Goal: Task Accomplishment & Management: Manage account settings

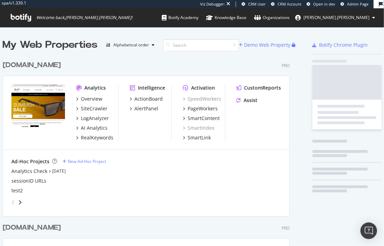
scroll to position [280, 289]
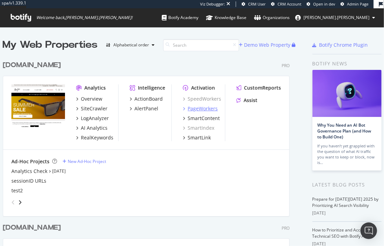
click at [210, 108] on div "PageWorkers" at bounding box center [203, 108] width 30 height 7
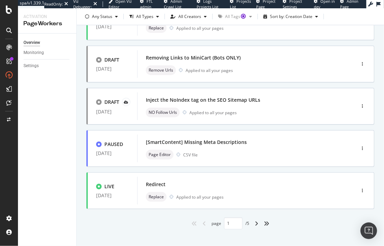
scroll to position [285, 0]
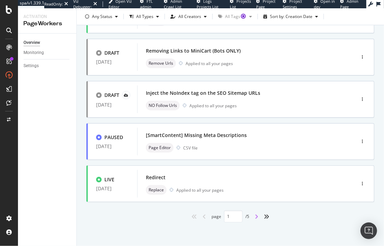
click at [255, 216] on icon "angle-right" at bounding box center [256, 216] width 3 height 6
type input "2"
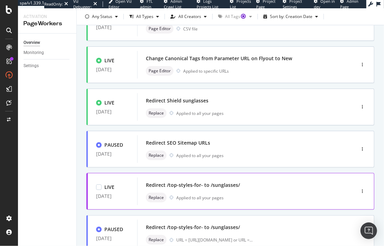
scroll to position [154, 0]
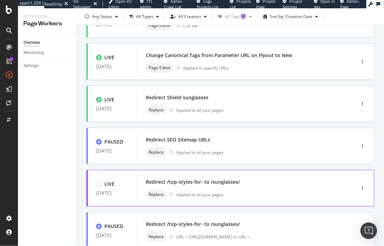
click at [261, 187] on div "Redirect /top-styles-for- to /sunglasses/ Replace Applied to all your pages" at bounding box center [236, 188] width 180 height 22
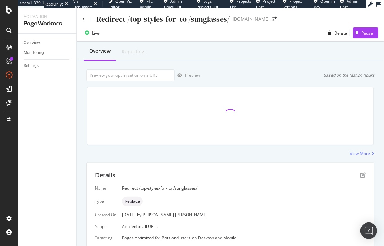
scroll to position [114, 0]
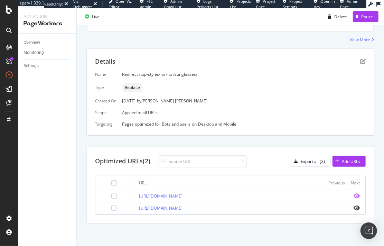
click at [353, 193] on icon "eye" at bounding box center [356, 196] width 6 height 6
click at [353, 206] on icon "eye" at bounding box center [356, 208] width 6 height 6
copy link "[URL][DOMAIN_NAME]"
drag, startPoint x: 125, startPoint y: 206, endPoint x: 258, endPoint y: 207, distance: 132.7
click at [249, 207] on td "[URL][DOMAIN_NAME]" at bounding box center [191, 208] width 116 height 12
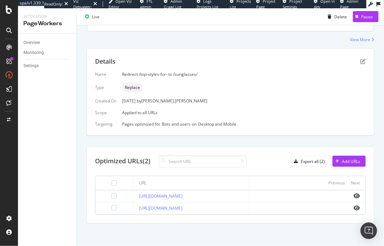
drag, startPoint x: 244, startPoint y: 195, endPoint x: 119, endPoint y: 196, distance: 125.1
click at [119, 196] on tr "https://www.mauijim.com/US/en_US/top-styles-for-men" at bounding box center [230, 196] width 270 height 12
copy tr "https://www.mauijim.com/US/en_US/top-styles-for-men"
drag, startPoint x: 246, startPoint y: 196, endPoint x: 118, endPoint y: 194, distance: 128.5
click at [118, 194] on tr "https://www.mauijim.com/US/en_US/top-styles-for-men" at bounding box center [230, 196] width 270 height 12
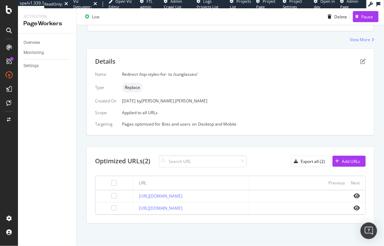
copy tr "https://www.mauijim.com/US/en_US/top-styles-for-men"
click at [244, 209] on div "https://www.mauijim.com/US/en_US/top-styles-for-women" at bounding box center [191, 208] width 105 height 6
drag, startPoint x: 248, startPoint y: 208, endPoint x: 126, endPoint y: 206, distance: 122.0
click at [133, 206] on td "https://www.mauijim.com/US/en_US/top-styles-for-women" at bounding box center [191, 208] width 116 height 12
copy link "https://www.mauijim.com/US/en_US/top-styles-for-women"
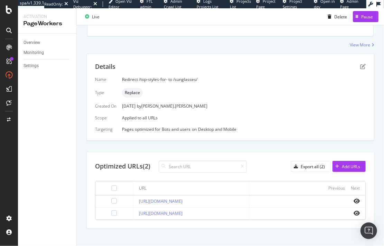
scroll to position [83, 0]
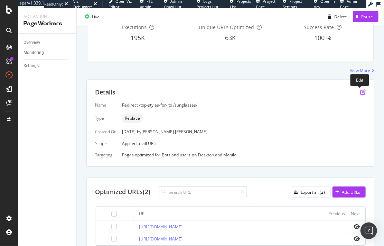
click at [360, 91] on icon "pen-to-square" at bounding box center [363, 92] width 6 height 6
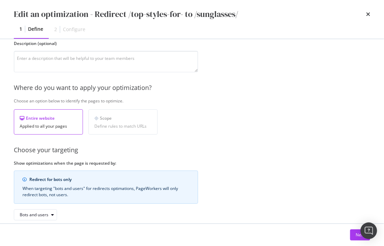
scroll to position [100, 0]
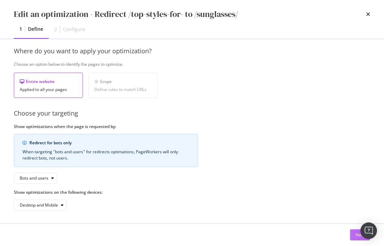
click at [356, 236] on div "Next" at bounding box center [359, 234] width 9 height 6
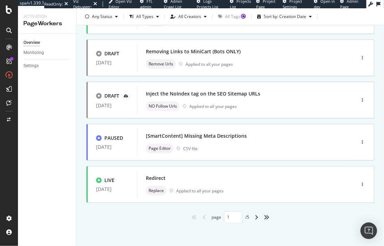
scroll to position [285, 0]
click at [253, 215] on div "angle-right" at bounding box center [256, 216] width 9 height 11
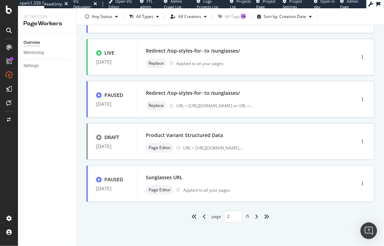
type input "2"
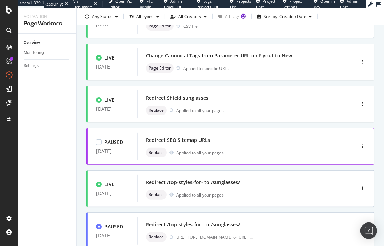
scroll to position [177, 0]
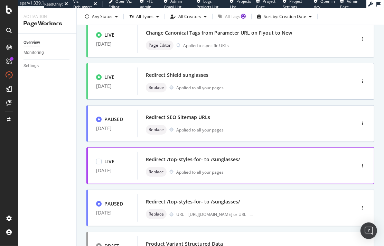
click at [276, 162] on div "Redirect /top-styles-for- to /sunglasses/" at bounding box center [236, 159] width 180 height 10
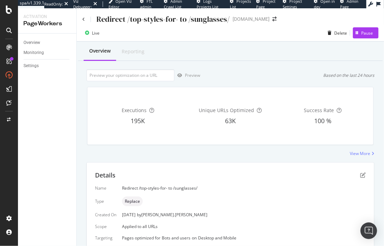
scroll to position [114, 0]
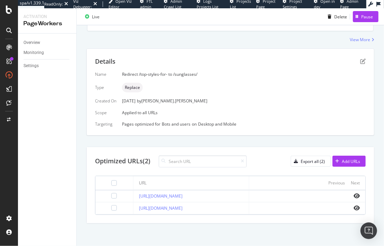
drag, startPoint x: 243, startPoint y: 194, endPoint x: 123, endPoint y: 193, distance: 119.9
click at [123, 193] on tr "https://www.mauijim.com/US/en_US/top-styles-for-men" at bounding box center [230, 196] width 270 height 12
click at [245, 142] on div "Details Name Redirect /top-styles-for- to /sunglasses/ Type Replace Created On …" at bounding box center [230, 135] width 288 height 175
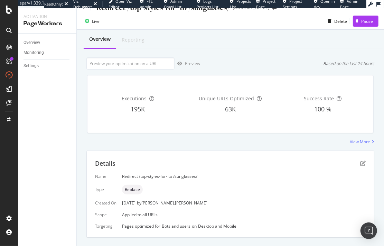
scroll to position [2, 0]
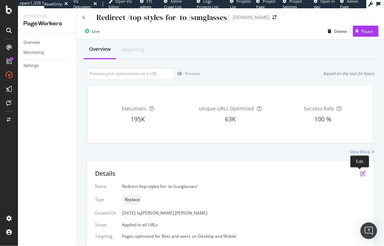
click at [361, 172] on icon "pen-to-square" at bounding box center [363, 173] width 6 height 6
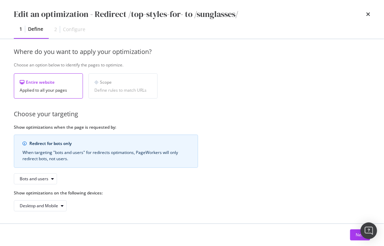
scroll to position [100, 0]
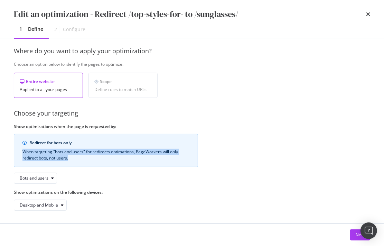
drag, startPoint x: 19, startPoint y: 150, endPoint x: 76, endPoint y: 156, distance: 56.6
click at [76, 156] on div "Redirect for bots only When targeting "bots and users" for redirects optimation…" at bounding box center [106, 150] width 184 height 33
copy div "When targeting "bots and users" for redirects optimations, PageWorkers will onl…"
click at [368, 13] on icon "times" at bounding box center [368, 14] width 4 height 6
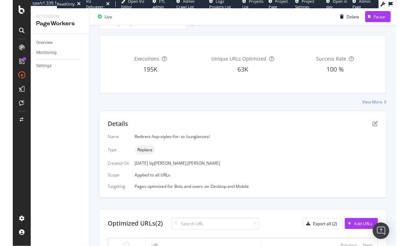
scroll to position [114, 0]
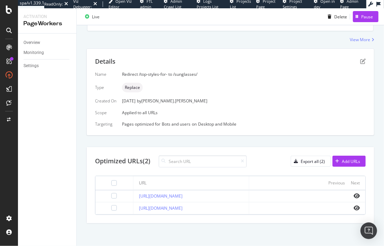
drag, startPoint x: 247, startPoint y: 209, endPoint x: 124, endPoint y: 207, distance: 122.6
click at [133, 207] on td "https://www.mauijim.com/US/en_US/top-styles-for-women" at bounding box center [191, 208] width 116 height 12
copy link "https://www.mauijim.com/US/en_US/top-styles-for-women"
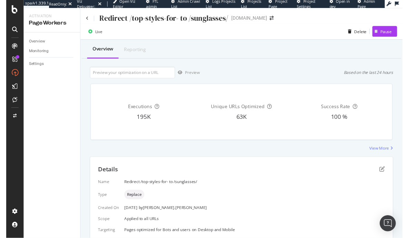
scroll to position [0, 0]
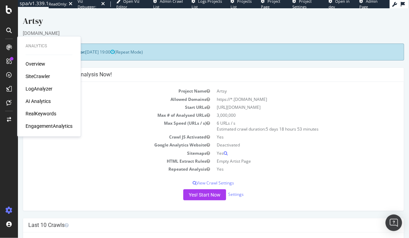
click at [265, 69] on div "Configure your New Analysis Now!" at bounding box center [213, 75] width 381 height 14
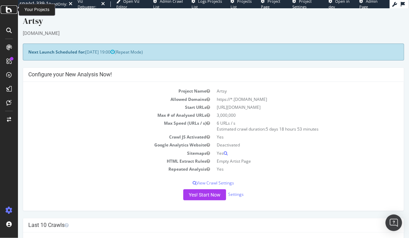
click at [9, 10] on icon at bounding box center [9, 10] width 6 height 8
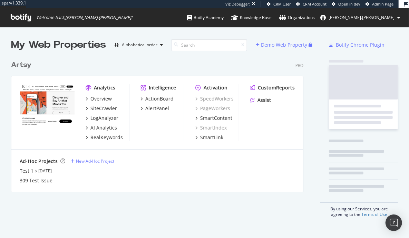
scroll to position [137, 295]
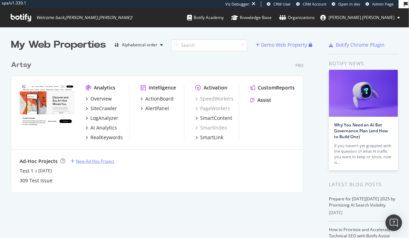
click at [92, 159] on div "New Ad-Hoc Project" at bounding box center [95, 161] width 38 height 6
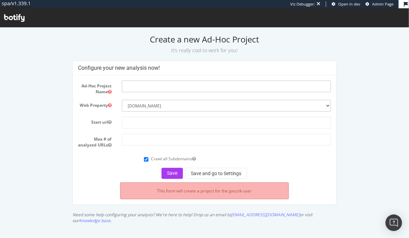
click at [138, 86] on input "text" at bounding box center [226, 86] width 209 height 12
type input "XML Sitemap Test"
click at [155, 122] on input "text" at bounding box center [226, 122] width 209 height 12
drag, startPoint x: 211, startPoint y: 180, endPoint x: 206, endPoint y: 177, distance: 5.9
click at [206, 177] on button "Save and go to Settings" at bounding box center [216, 173] width 62 height 11
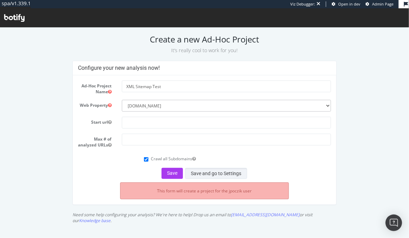
click at [206, 177] on button "Save and go to Settings" at bounding box center [216, 173] width 62 height 11
click at [139, 122] on input "text" at bounding box center [226, 122] width 209 height 12
type input "artsy.net"
click at [169, 161] on label "Crawl all Subdomains" at bounding box center [173, 158] width 45 height 6
click at [149, 161] on input "Crawl all Subdomains" at bounding box center [146, 159] width 4 height 4
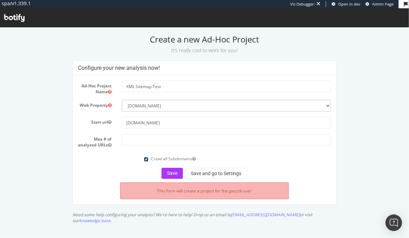
checkbox input "false"
click at [221, 179] on button "Save and go to Settings" at bounding box center [216, 173] width 62 height 11
type input "2000000"
click at [214, 177] on button "Save and go to Settings" at bounding box center [216, 173] width 62 height 11
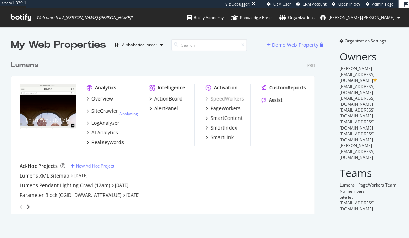
scroll to position [159, 306]
click at [87, 175] on link "Sep 25th 25" at bounding box center [80, 176] width 13 height 6
click at [58, 176] on div "Lumens XML Sitemap" at bounding box center [45, 175] width 50 height 7
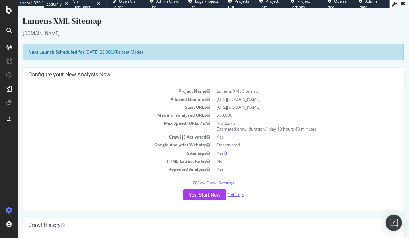
click at [237, 195] on link "Settings" at bounding box center [236, 194] width 16 height 6
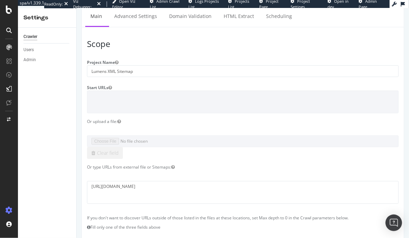
scroll to position [50, 0]
drag, startPoint x: 190, startPoint y: 186, endPoint x: 70, endPoint y: 184, distance: 119.9
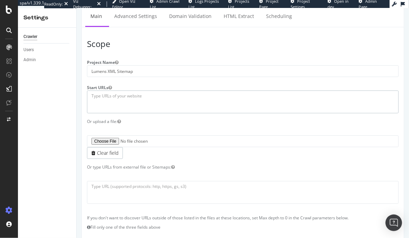
click at [107, 96] on textarea at bounding box center [243, 102] width 312 height 22
click at [117, 94] on textarea at bounding box center [243, 102] width 312 height 22
paste textarea "https://www.artsy.net/"
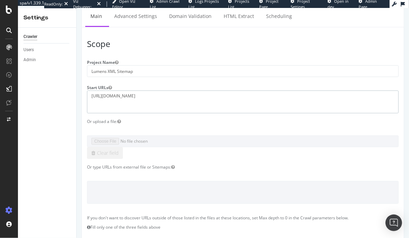
type textarea "https://www.artsy.net/"
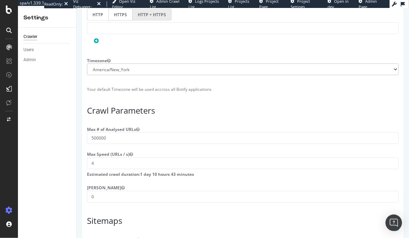
scroll to position [489, 0]
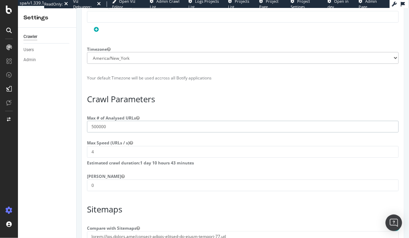
click at [98, 131] on input "500000" at bounding box center [243, 127] width 312 height 12
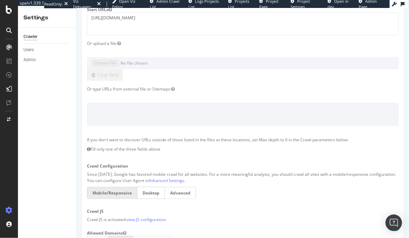
scroll to position [15, 0]
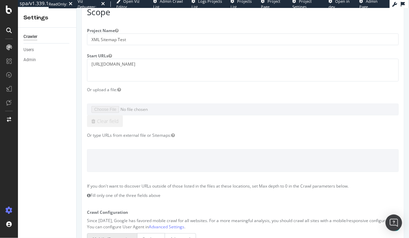
scroll to position [252, 0]
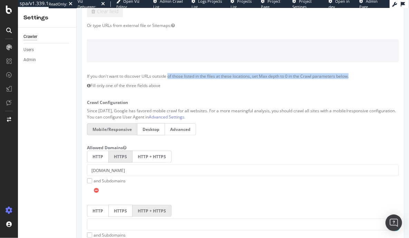
drag, startPoint x: 143, startPoint y: 76, endPoint x: 130, endPoint y: 78, distance: 13.7
click at [153, 78] on div "If you don't want to discover URLs outside of those listed in the files at thes…" at bounding box center [243, 80] width 322 height 15
click at [272, 79] on div "If you don't want to discover URLs outside of those listed in the files at thes…" at bounding box center [243, 80] width 322 height 15
click at [280, 77] on div "If you don't want to discover URLs outside of those listed in the files at thes…" at bounding box center [243, 80] width 322 height 15
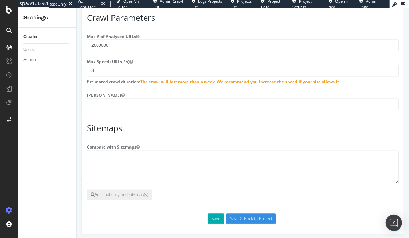
scroll to position [616, 0]
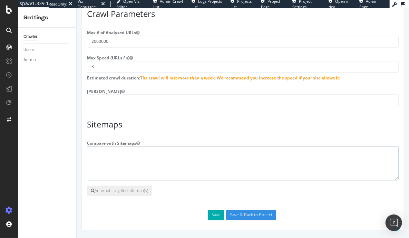
click at [125, 159] on textarea at bounding box center [243, 163] width 312 height 35
paste textarea "Sitemap: https://www.artsy.net/sitemap-articles.xml Sitemap: https://www.artsy.…"
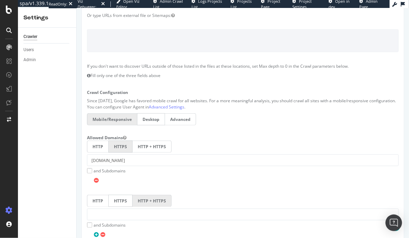
scroll to position [254, 0]
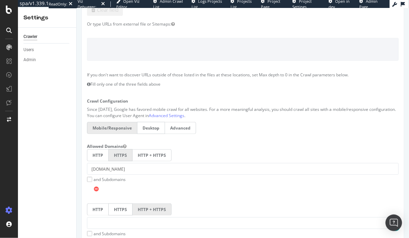
type textarea "Sitemap: https://www.artsy.net/sitemap-articles.xml Sitemap: https://www.artsy.…"
click at [184, 131] on label "Advanced" at bounding box center [180, 128] width 31 height 12
click at [76, 8] on input "Advanced" at bounding box center [76, 8] width 0 height 0
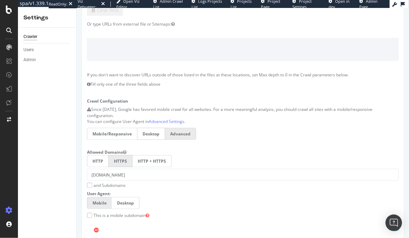
click at [110, 133] on label "Mobile/Responsive" at bounding box center [112, 134] width 50 height 12
click at [76, 8] on input "Mobile/Responsive" at bounding box center [76, 8] width 0 height 0
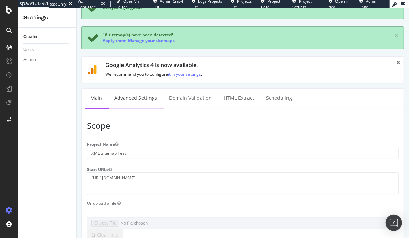
scroll to position [24, 0]
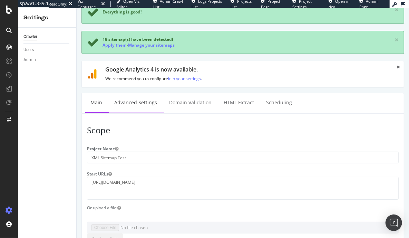
click at [134, 102] on link "Advanced Settings" at bounding box center [135, 102] width 53 height 19
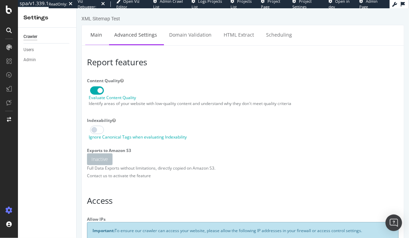
click at [95, 32] on link "Main" at bounding box center [96, 34] width 22 height 19
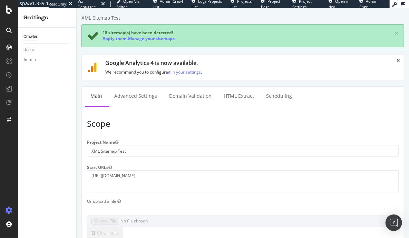
scroll to position [1, 0]
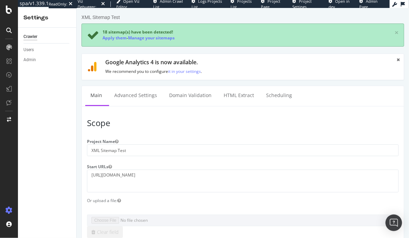
scroll to position [2, 0]
click at [196, 72] on link "it in your settings" at bounding box center [184, 71] width 33 height 6
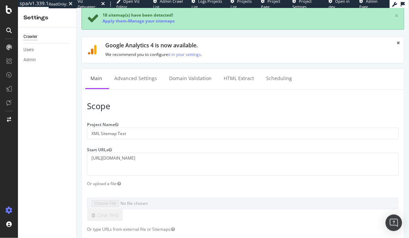
scroll to position [30, 0]
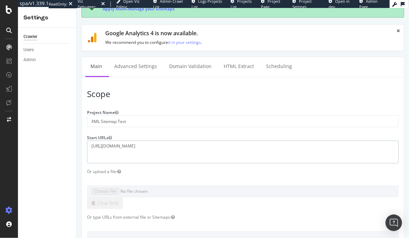
click at [127, 145] on textarea "https://artsy.net" at bounding box center [243, 152] width 312 height 22
drag, startPoint x: 107, startPoint y: 152, endPoint x: 81, endPoint y: 135, distance: 31.3
click at [82, 135] on div "Start URLs https://artsy.net" at bounding box center [243, 147] width 322 height 31
type textarea "="
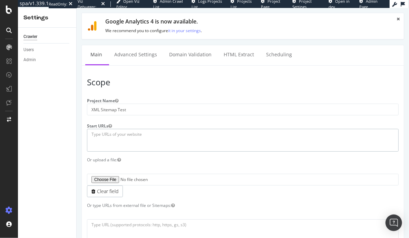
scroll to position [80, 0]
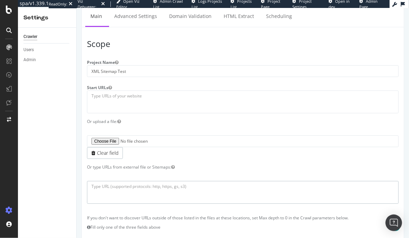
click at [137, 190] on textarea at bounding box center [243, 192] width 312 height 22
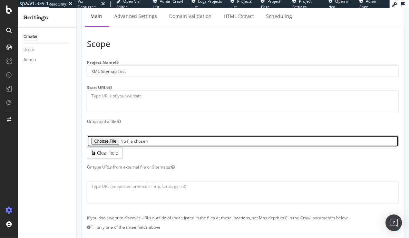
click at [110, 139] on input "file" at bounding box center [243, 141] width 312 height 12
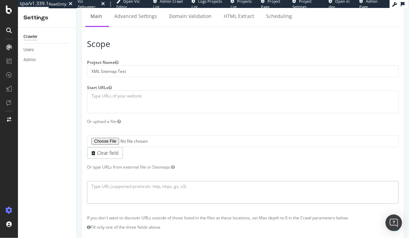
click at [153, 184] on textarea at bounding box center [243, 192] width 312 height 22
paste textarea "Sitemap: https://www.artsy.net/sitemap-articles.xml Sitemap: https://www.artsy.…"
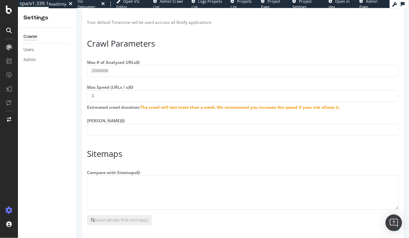
scroll to position [554, 0]
type textarea "Sitemap: https://www.artsy.net/sitemap-articles.xml Sitemap: https://www.artsy.…"
click at [109, 132] on input "number" at bounding box center [243, 129] width 312 height 12
type input "0"
click at [102, 187] on textarea at bounding box center [243, 192] width 312 height 35
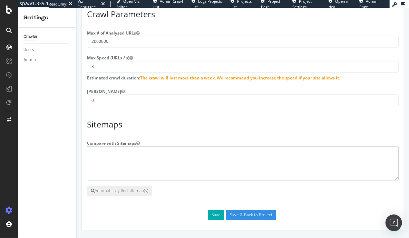
scroll to position [586, 0]
click at [216, 215] on button "Save" at bounding box center [216, 215] width 17 height 10
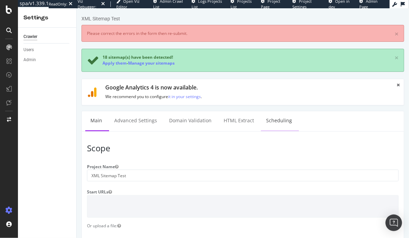
scroll to position [0, 0]
click at [140, 120] on link "Advanced Settings" at bounding box center [135, 120] width 53 height 19
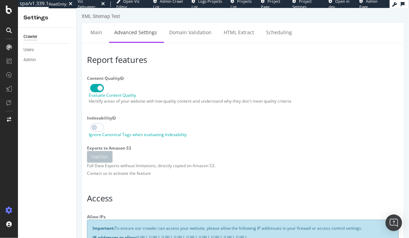
scroll to position [6, 0]
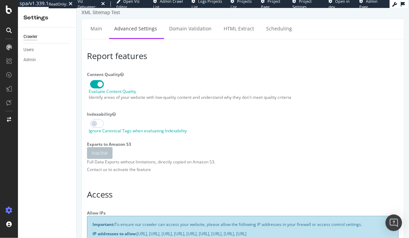
click at [99, 83] on span at bounding box center [97, 84] width 14 height 8
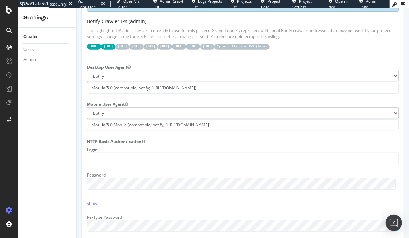
scroll to position [249, 0]
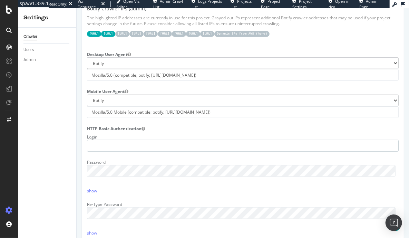
click at [112, 152] on input "text" at bounding box center [243, 146] width 312 height 12
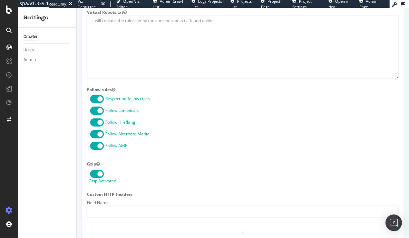
scroll to position [520, 0]
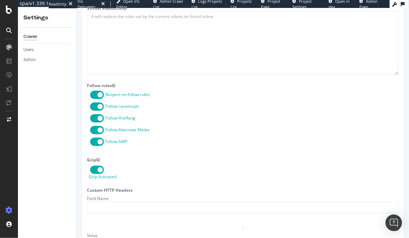
click at [116, 145] on label "Follow AMP" at bounding box center [116, 142] width 22 height 6
click at [76, 8] on input "Follow AMP" at bounding box center [76, 8] width 0 height 0
click at [116, 133] on label "Follow Alternate Media" at bounding box center [127, 130] width 44 height 6
click at [76, 8] on input "Follow Alternate Media" at bounding box center [76, 8] width 0 height 0
click at [118, 121] on label "Follow Hreflang" at bounding box center [120, 118] width 30 height 6
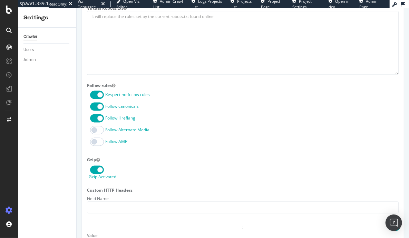
click at [76, 8] on input "Follow Hreflang" at bounding box center [76, 8] width 0 height 0
click at [123, 110] on label "Follow canonicals" at bounding box center [122, 107] width 34 height 6
click at [76, 8] on input "Follow canonicals" at bounding box center [76, 8] width 0 height 0
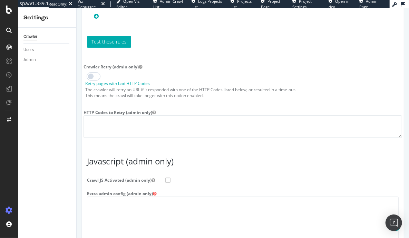
scroll to position [973, 0]
click at [168, 183] on span at bounding box center [167, 180] width 5 height 5
click at [76, 8] on input "Crawl JS Activated (admin only)" at bounding box center [76, 8] width 0 height 0
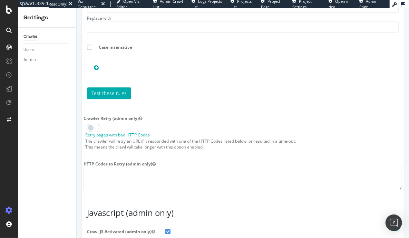
scroll to position [1058, 0]
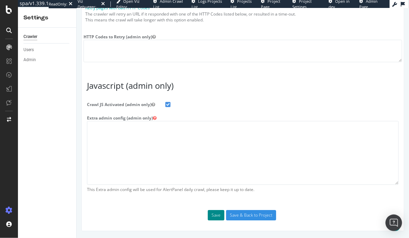
click at [211, 219] on button "Save" at bounding box center [216, 215] width 17 height 10
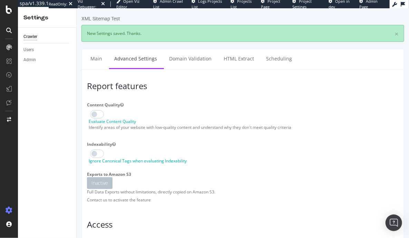
scroll to position [0, 0]
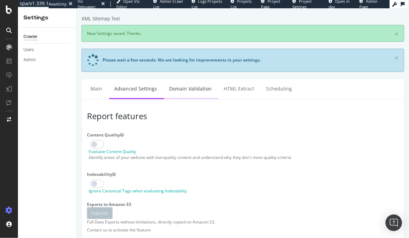
click at [186, 85] on link "Domain Validation" at bounding box center [190, 88] width 53 height 19
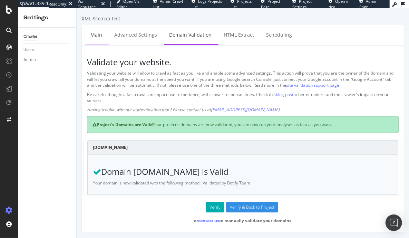
click at [97, 35] on link "Main" at bounding box center [96, 34] width 22 height 19
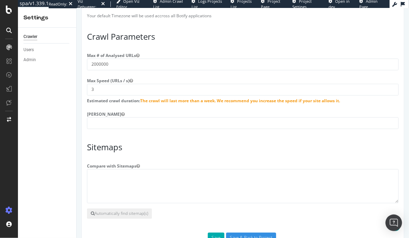
scroll to position [560, 0]
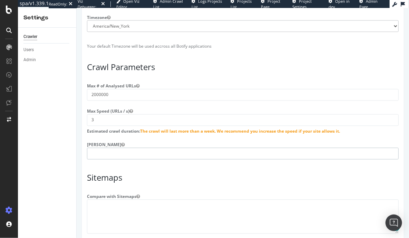
click at [121, 156] on input "number" at bounding box center [243, 154] width 312 height 12
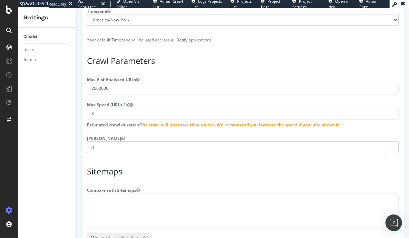
scroll to position [616, 0]
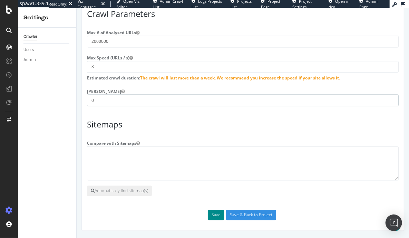
type input "0"
click at [215, 214] on button "Save" at bounding box center [216, 215] width 17 height 10
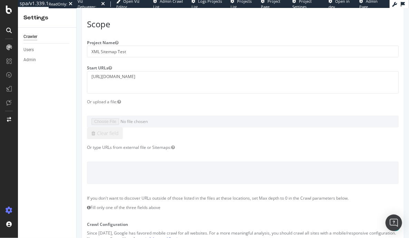
scroll to position [133, 0]
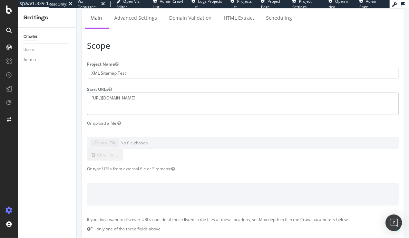
drag, startPoint x: 140, startPoint y: 101, endPoint x: 120, endPoint y: 99, distance: 20.1
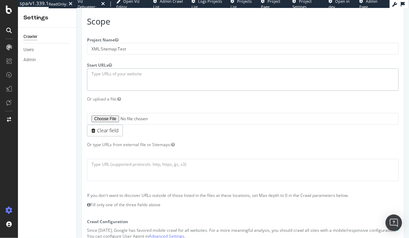
scroll to position [166, 0]
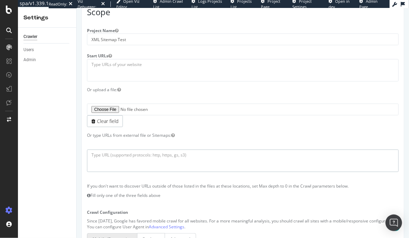
click at [133, 156] on textarea at bounding box center [243, 161] width 312 height 22
paste textarea "Sitemap: https://www.artsy.net/sitemap-articles.xml Sitemap: https://www.artsy.…"
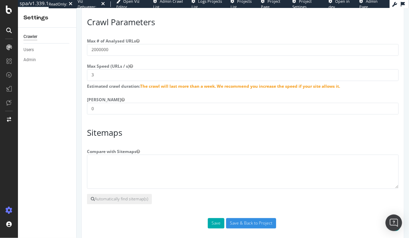
scroll to position [639, 0]
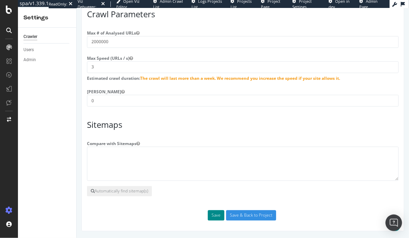
type textarea "Sitemap: https://www.artsy.net/sitemap-articles.xml Sitemap: https://www.artsy.…"
click at [214, 215] on button "Save" at bounding box center [216, 215] width 17 height 10
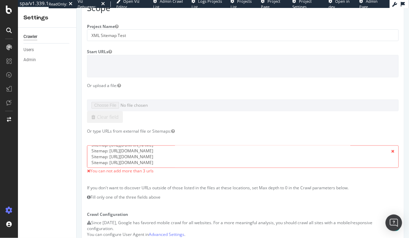
scroll to position [141, 0]
drag, startPoint x: 213, startPoint y: 160, endPoint x: 64, endPoint y: 150, distance: 149.2
click at [215, 156] on textarea "Sitemap: https://www.artsy.net/sitemap-articles.xml Sitemap: https://www.artsy.…" at bounding box center [243, 156] width 312 height 22
drag, startPoint x: 183, startPoint y: 160, endPoint x: 73, endPoint y: 150, distance: 110.3
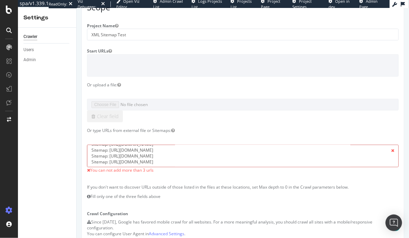
drag, startPoint x: 169, startPoint y: 160, endPoint x: 89, endPoint y: 143, distance: 81.6
click at [89, 143] on div "Sitemap: https://www.artsy.net/sitemap-articles.xml Sitemap: https://www.artsy.…" at bounding box center [243, 156] width 322 height 35
click at [203, 153] on textarea "Sitemap: https://www.artsy.net/sitemap-articles.xml Sitemap: https://www.artsy.…" at bounding box center [243, 156] width 312 height 22
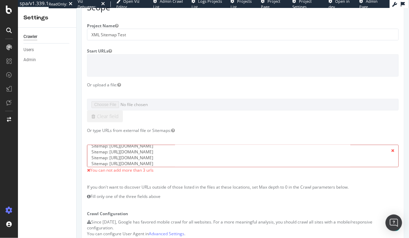
scroll to position [5, 0]
drag, startPoint x: 204, startPoint y: 156, endPoint x: 82, endPoint y: 156, distance: 122.3
click at [82, 156] on div "Sitemap: https://www.artsy.net/sitemap-articles.xml Sitemap: https://www.artsy.…" at bounding box center [243, 159] width 322 height 29
drag, startPoint x: 170, startPoint y: 161, endPoint x: 89, endPoint y: 154, distance: 80.8
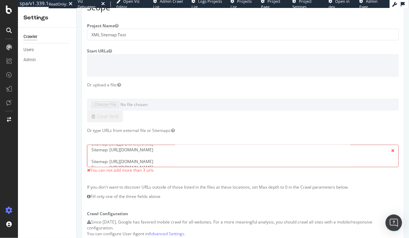
click at [89, 154] on textarea "Sitemap: https://www.artsy.net/sitemap-articles.xml Sitemap: https://www.artsy.…" at bounding box center [243, 156] width 312 height 22
drag, startPoint x: 89, startPoint y: 163, endPoint x: 207, endPoint y: 159, distance: 117.8
click at [202, 159] on textarea "Sitemap: https://www.artsy.net/sitemap-articles.xml Sitemap: https://www.artsy.…" at bounding box center [243, 156] width 312 height 22
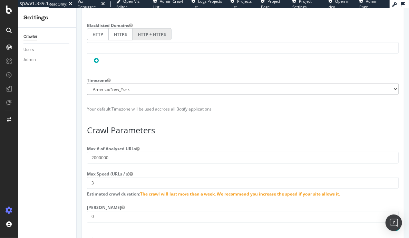
scroll to position [614, 0]
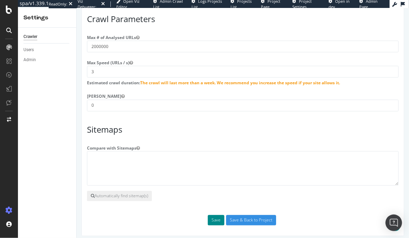
type textarea "Sitemap: https://www.artsy.net/sitemap-articles.xml Sitemap: https://www.artsy.…"
click at [214, 219] on button "Save" at bounding box center [216, 220] width 17 height 10
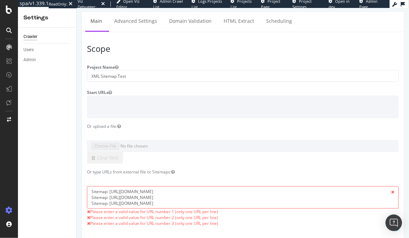
scroll to position [101, 0]
drag, startPoint x: 187, startPoint y: 197, endPoint x: 152, endPoint y: 188, distance: 35.9
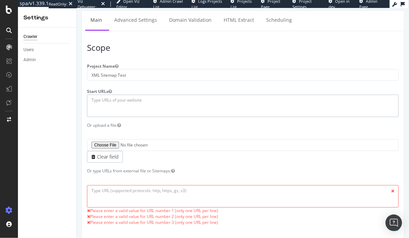
click at [130, 101] on textarea at bounding box center [243, 106] width 312 height 22
click at [127, 188] on textarea "Sitemap: https://www.artsy.net/sitemap-articles.xml Sitemap: https://www.artsy.…" at bounding box center [243, 196] width 312 height 22
paste textarea "[URL][DOMAIN_NAME]"
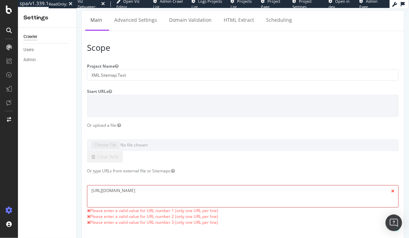
type textarea "[URL][DOMAIN_NAME]"
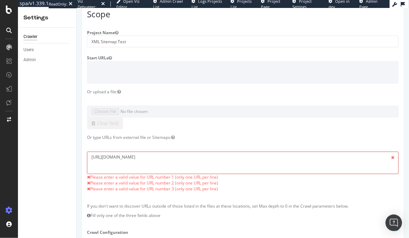
scroll to position [136, 0]
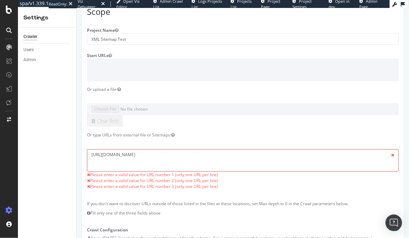
drag, startPoint x: 147, startPoint y: 155, endPoint x: 59, endPoint y: 146, distance: 88.6
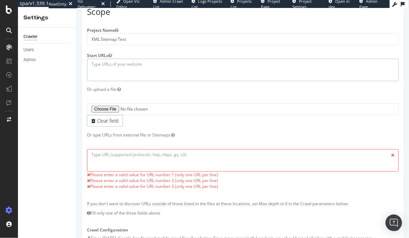
click at [111, 59] on textarea at bounding box center [243, 70] width 312 height 22
paste textarea "[URL][DOMAIN_NAME]"
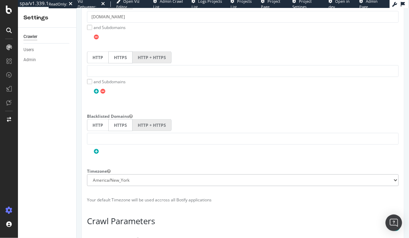
scroll to position [562, 0]
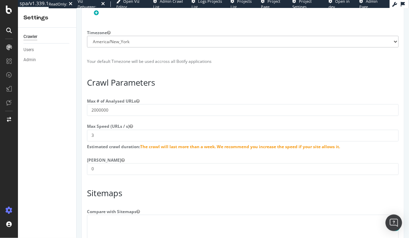
type textarea "[URL][DOMAIN_NAME]"
drag, startPoint x: 120, startPoint y: 107, endPoint x: 65, endPoint y: 104, distance: 55.7
type input "500000"
drag, startPoint x: 105, startPoint y: 132, endPoint x: 82, endPoint y: 130, distance: 22.8
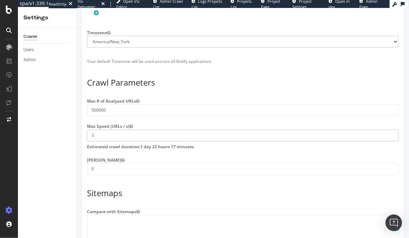
click at [82, 130] on div "3" at bounding box center [243, 136] width 322 height 12
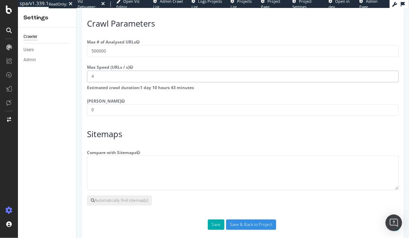
scroll to position [627, 0]
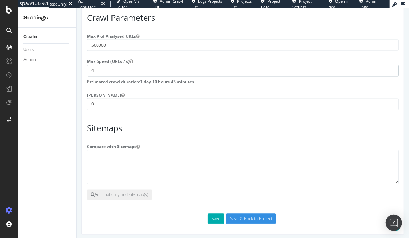
type input "4"
click at [134, 161] on textarea at bounding box center [243, 167] width 312 height 35
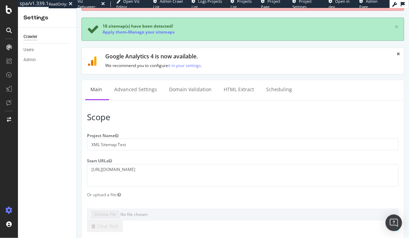
scroll to position [0, 0]
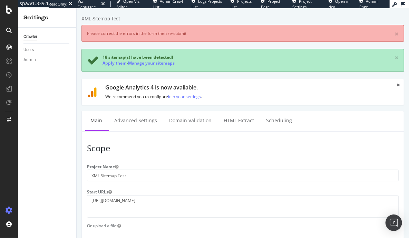
click at [397, 84] on icon at bounding box center [398, 85] width 3 height 4
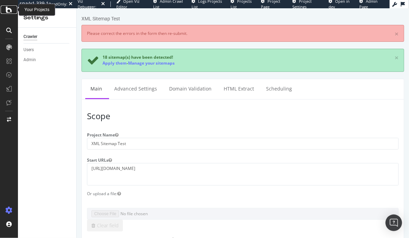
click at [8, 10] on icon at bounding box center [9, 10] width 6 height 8
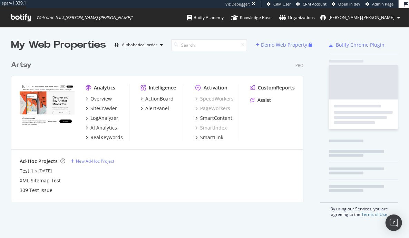
scroll to position [146, 295]
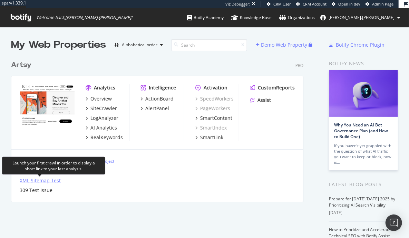
click at [53, 179] on div "XML Sitemap Test" at bounding box center [40, 180] width 41 height 7
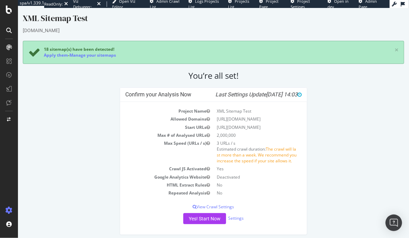
scroll to position [6, 0]
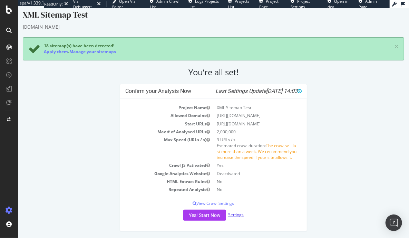
click at [232, 214] on link "Settings" at bounding box center [236, 215] width 16 height 6
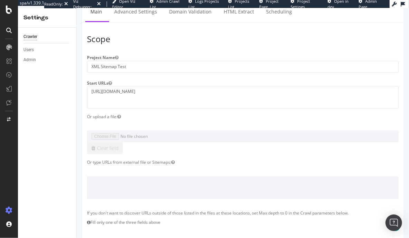
scroll to position [109, 0]
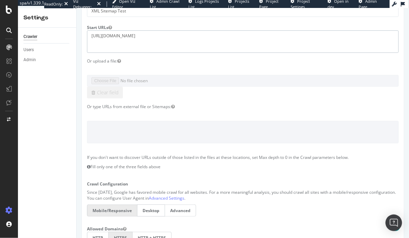
drag, startPoint x: 136, startPoint y: 36, endPoint x: 62, endPoint y: 29, distance: 74.9
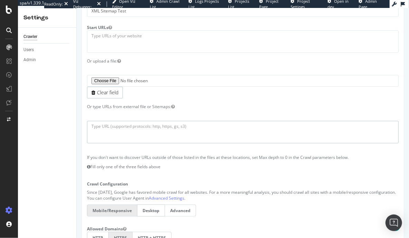
click at [141, 124] on textarea at bounding box center [243, 132] width 312 height 22
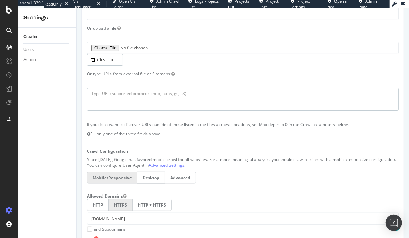
scroll to position [152, 0]
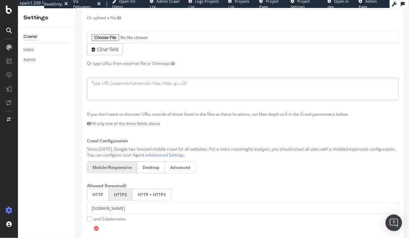
click at [113, 81] on textarea at bounding box center [243, 89] width 312 height 22
paste textarea "https://www.artsy.net/sitemap-artists.xml"
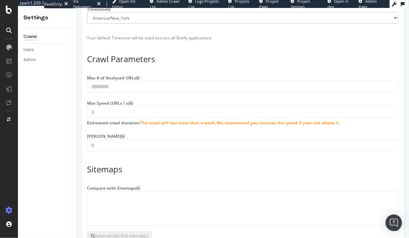
scroll to position [517, 0]
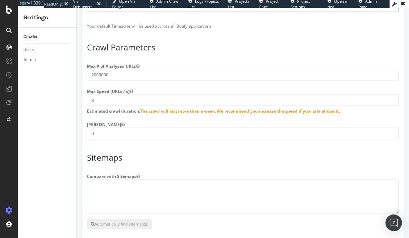
type textarea "https://www.artsy.net/sitemap-artists.xml"
drag, startPoint x: 124, startPoint y: 79, endPoint x: 67, endPoint y: 74, distance: 57.2
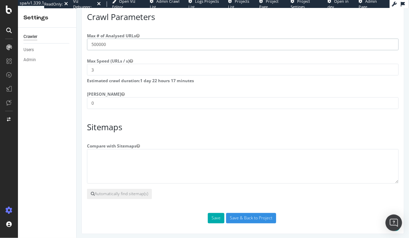
scroll to position [554, 0]
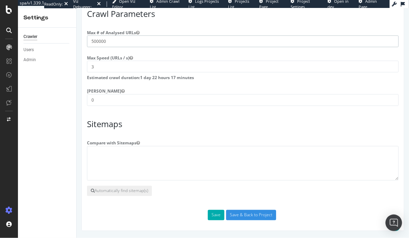
type input "500000"
click at [125, 167] on textarea at bounding box center [243, 163] width 312 height 35
paste textarea "https://www.artsy.net/sitemap-artists.xml"
type textarea "https://www.artsy.net/sitemap-artists.xml"
click at [216, 215] on button "Save" at bounding box center [216, 215] width 17 height 10
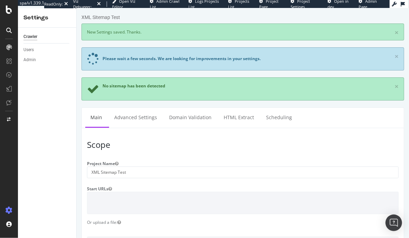
scroll to position [0, 0]
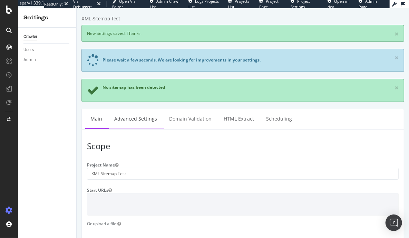
click at [138, 117] on link "Advanced Settings" at bounding box center [135, 118] width 53 height 19
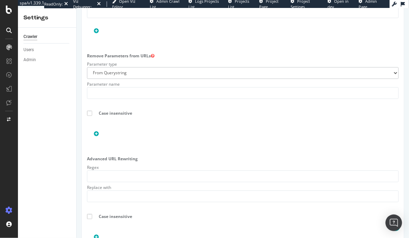
scroll to position [783, 0]
click at [126, 98] on input "text" at bounding box center [243, 92] width 312 height 12
paste input "__cf_chl_rt"
type input "__cf_chl_rt"
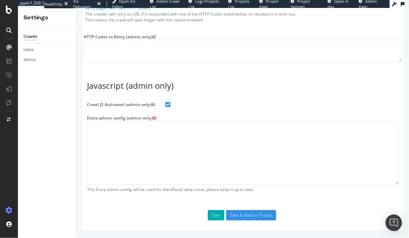
scroll to position [1087, 0]
click at [107, 152] on textarea at bounding box center [243, 153] width 312 height 64
paste textarea "{ "flags": [ "cube" ], "beta": { "pap_mini_rules": [ "+ *[DOMAIN_NAME][URL]", "…"
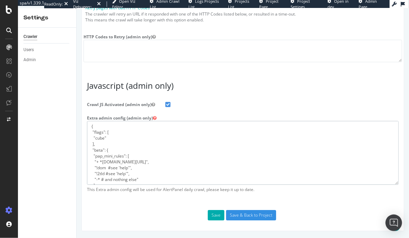
scroll to position [45, 0]
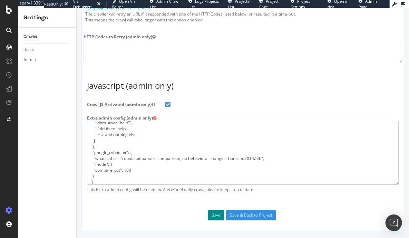
type textarea "{ "flags": [ "cube" ], "beta": { "pap_mini_rules": [ "+ *[DOMAIN_NAME][URL]", "…"
click at [212, 219] on button "Save" at bounding box center [216, 215] width 17 height 10
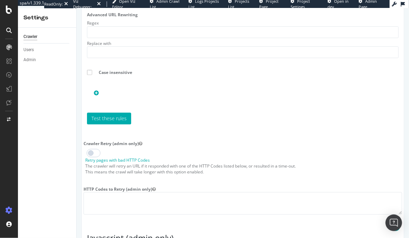
scroll to position [1171, 0]
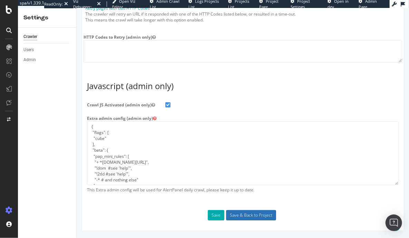
click at [245, 214] on input "Save & Back to Project" at bounding box center [251, 215] width 50 height 10
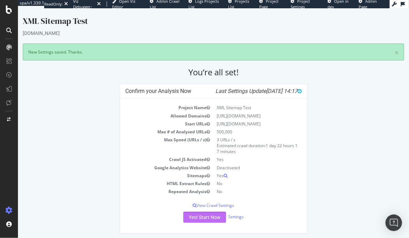
click at [207, 216] on button "Yes! Start Now" at bounding box center [204, 217] width 43 height 11
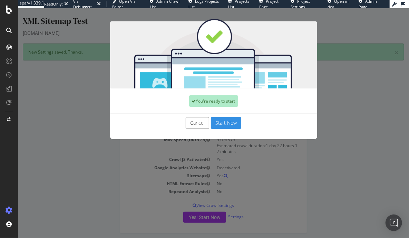
click at [232, 122] on button "Start Now" at bounding box center [226, 123] width 30 height 12
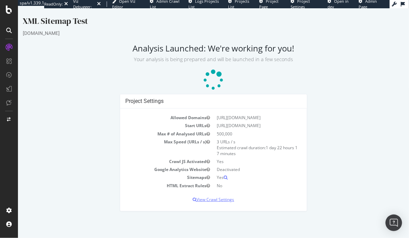
click at [210, 198] on p "View Crawl Settings" at bounding box center [213, 200] width 177 height 6
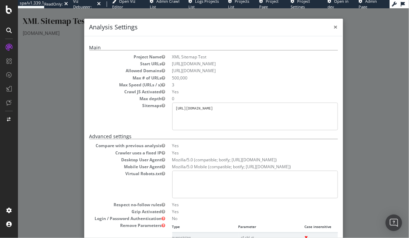
click at [334, 27] on span "×" at bounding box center [336, 27] width 4 height 10
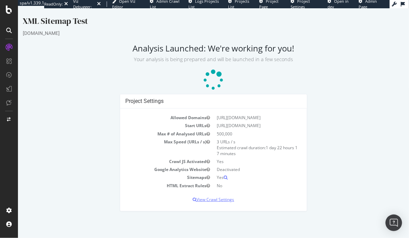
click at [216, 197] on p "View Crawl Settings" at bounding box center [213, 200] width 177 height 6
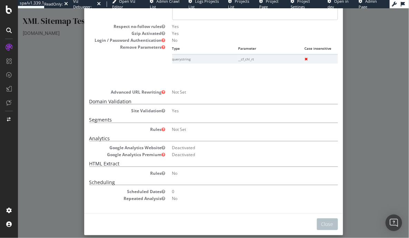
scroll to position [184, 0]
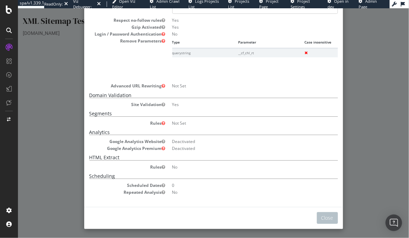
click at [351, 175] on div "× Close Analysis Settings Main Project Name XML Sitemap Test Start URLs https:/…" at bounding box center [213, 123] width 391 height 230
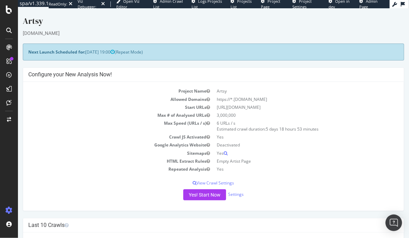
click at [10, 211] on icon at bounding box center [9, 210] width 7 height 7
click at [9, 210] on icon at bounding box center [9, 210] width 7 height 7
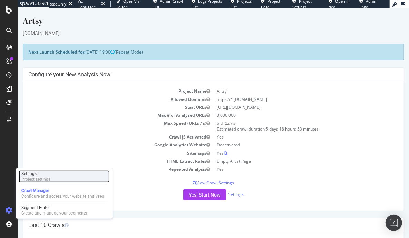
click at [48, 179] on div "Project settings" at bounding box center [35, 180] width 29 height 6
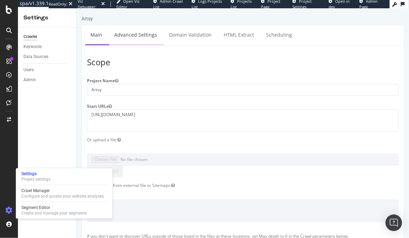
click at [146, 32] on link "Advanced Settings" at bounding box center [135, 34] width 53 height 19
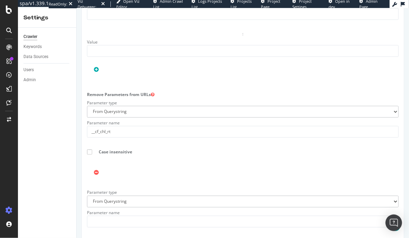
scroll to position [744, 0]
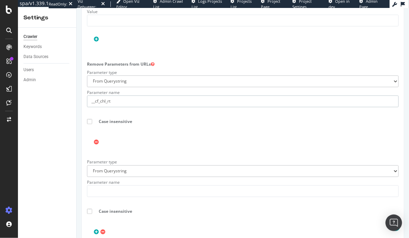
drag, startPoint x: 139, startPoint y: 111, endPoint x: 68, endPoint y: 105, distance: 71.0
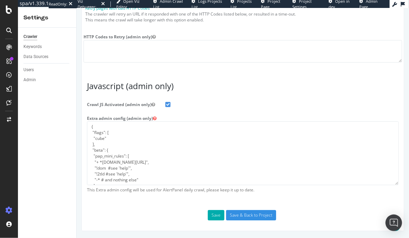
scroll to position [1147, 0]
click at [162, 158] on textarea "{ "flags": [ "cube" ], "beta": { "pap_mini_rules": [ "+ *[DOMAIN_NAME][URL]", "…" at bounding box center [243, 153] width 312 height 64
